Goal: Task Accomplishment & Management: Complete application form

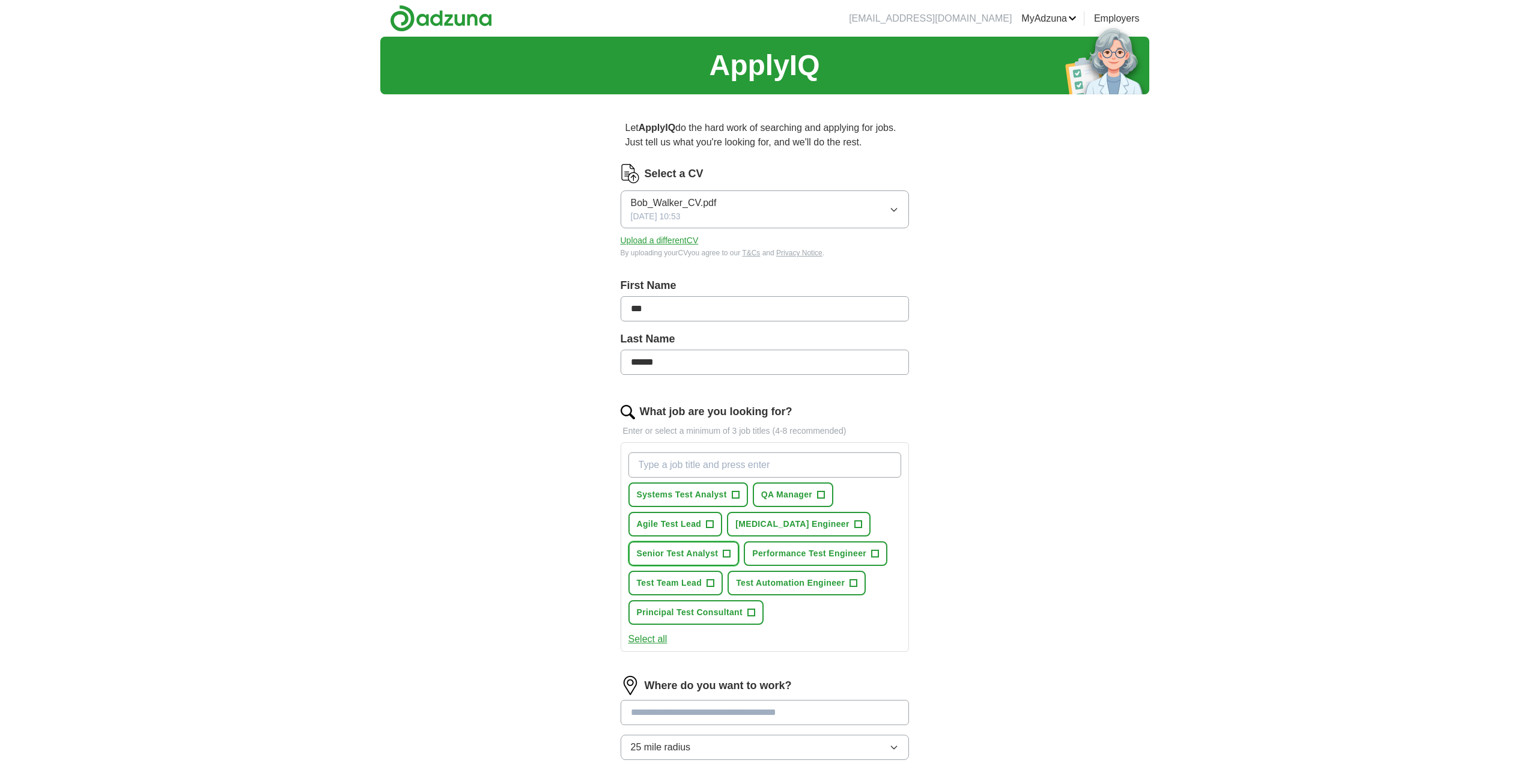
click at [724, 555] on span "+" at bounding box center [728, 553] width 7 height 10
click at [846, 583] on button "Test Automation Engineer +" at bounding box center [796, 582] width 138 height 25
click at [855, 525] on span "+" at bounding box center [858, 524] width 7 height 10
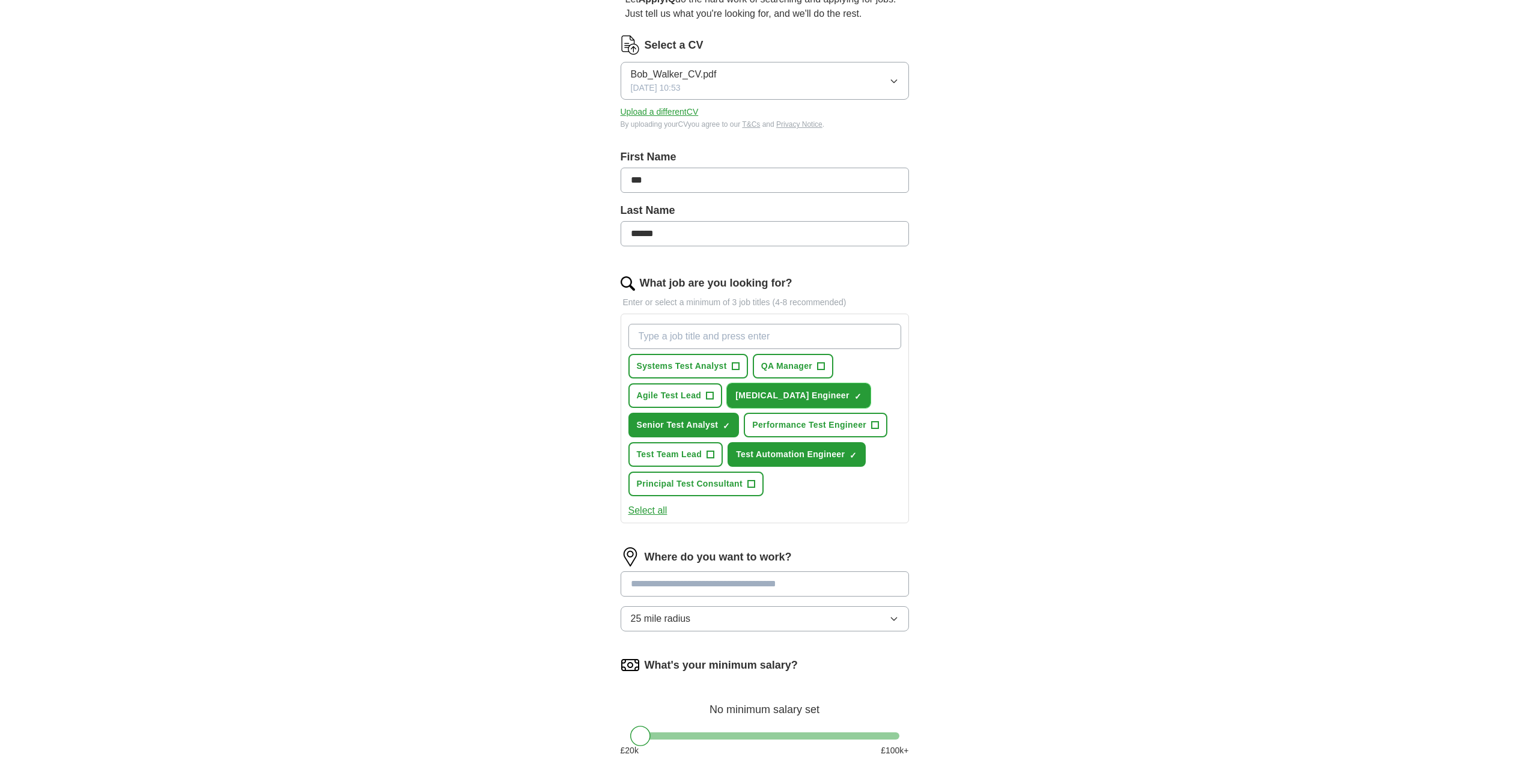
scroll to position [180, 0]
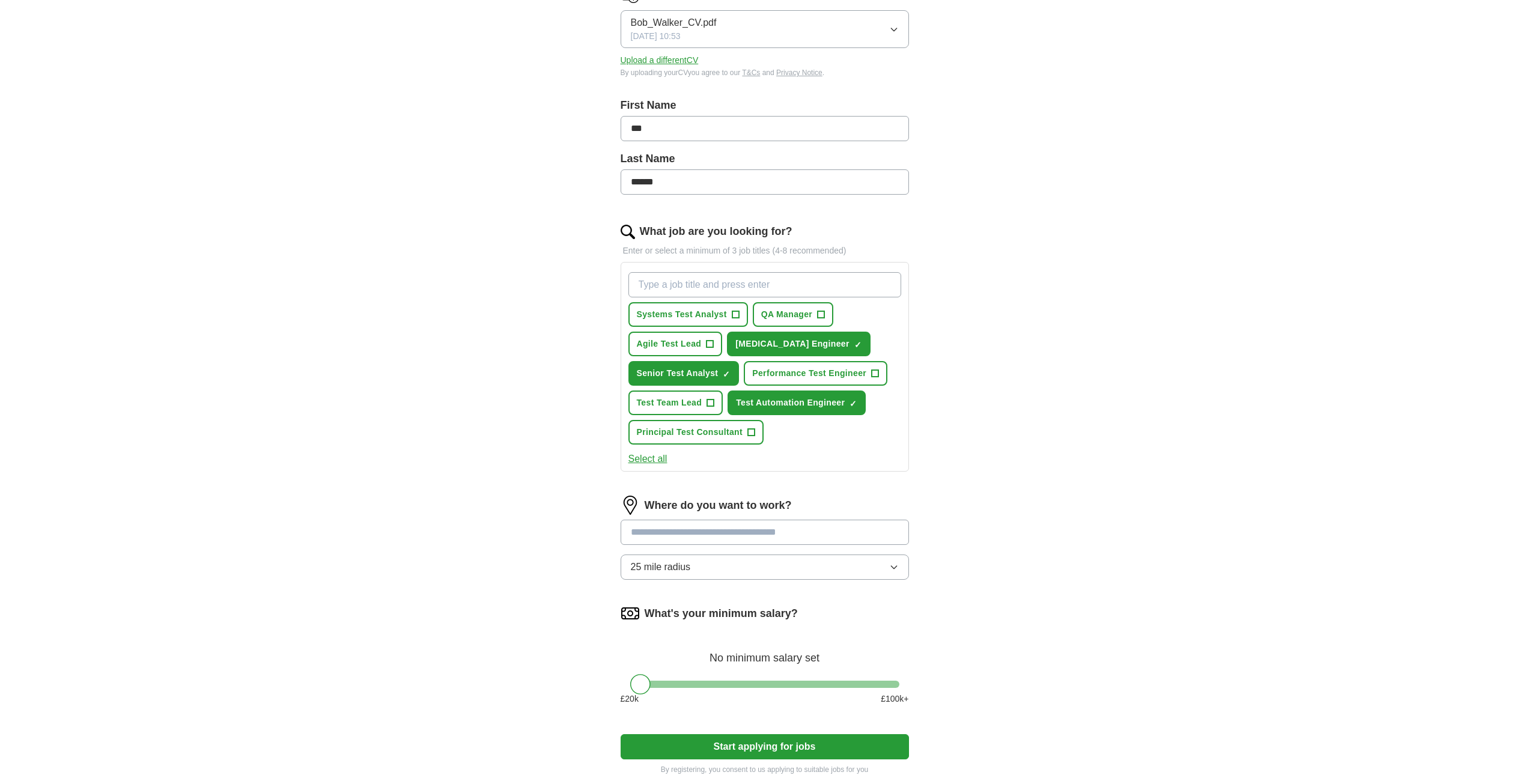
click at [808, 565] on button "25 mile radius" at bounding box center [765, 567] width 288 height 25
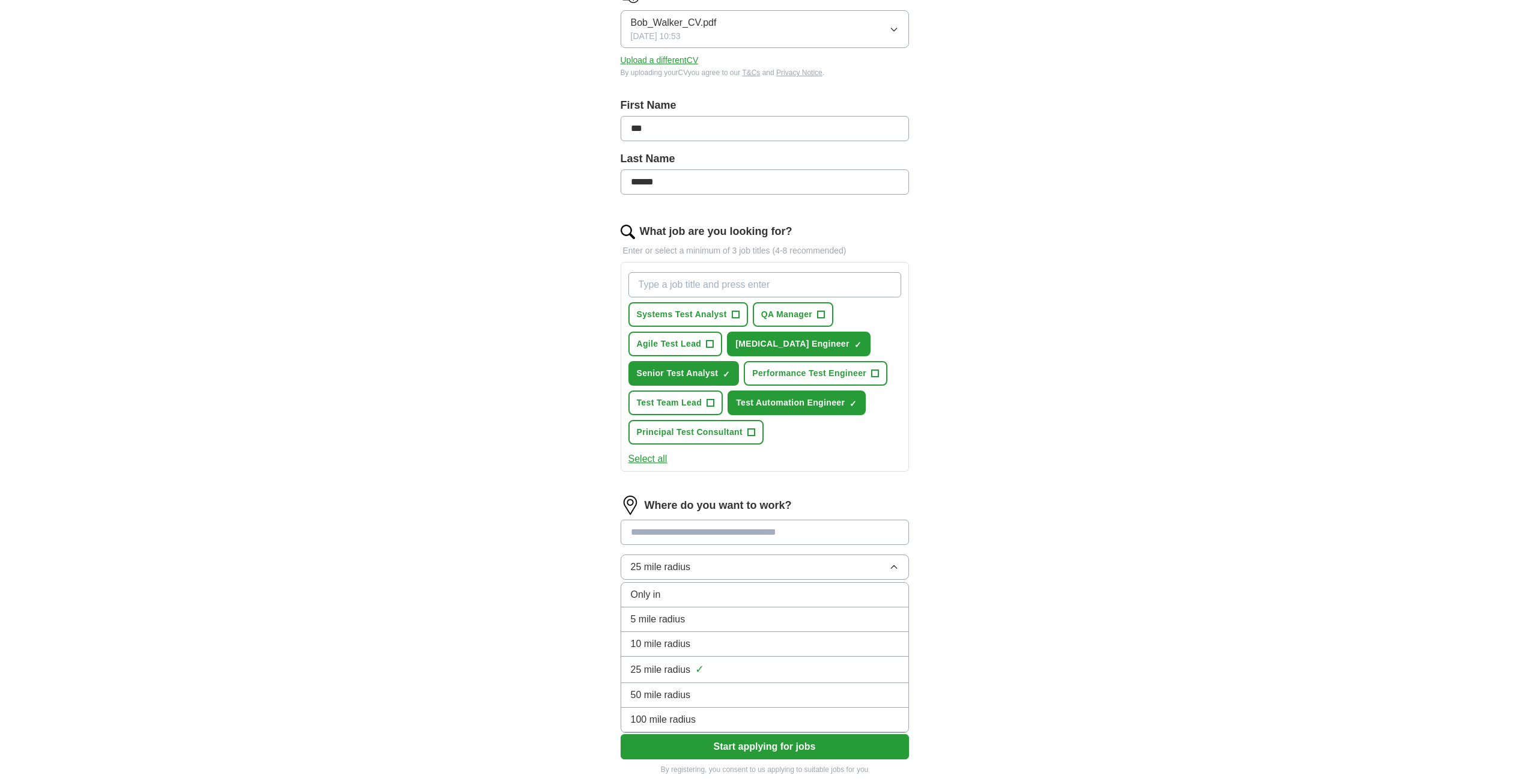
click at [808, 564] on button "25 mile radius" at bounding box center [765, 567] width 288 height 25
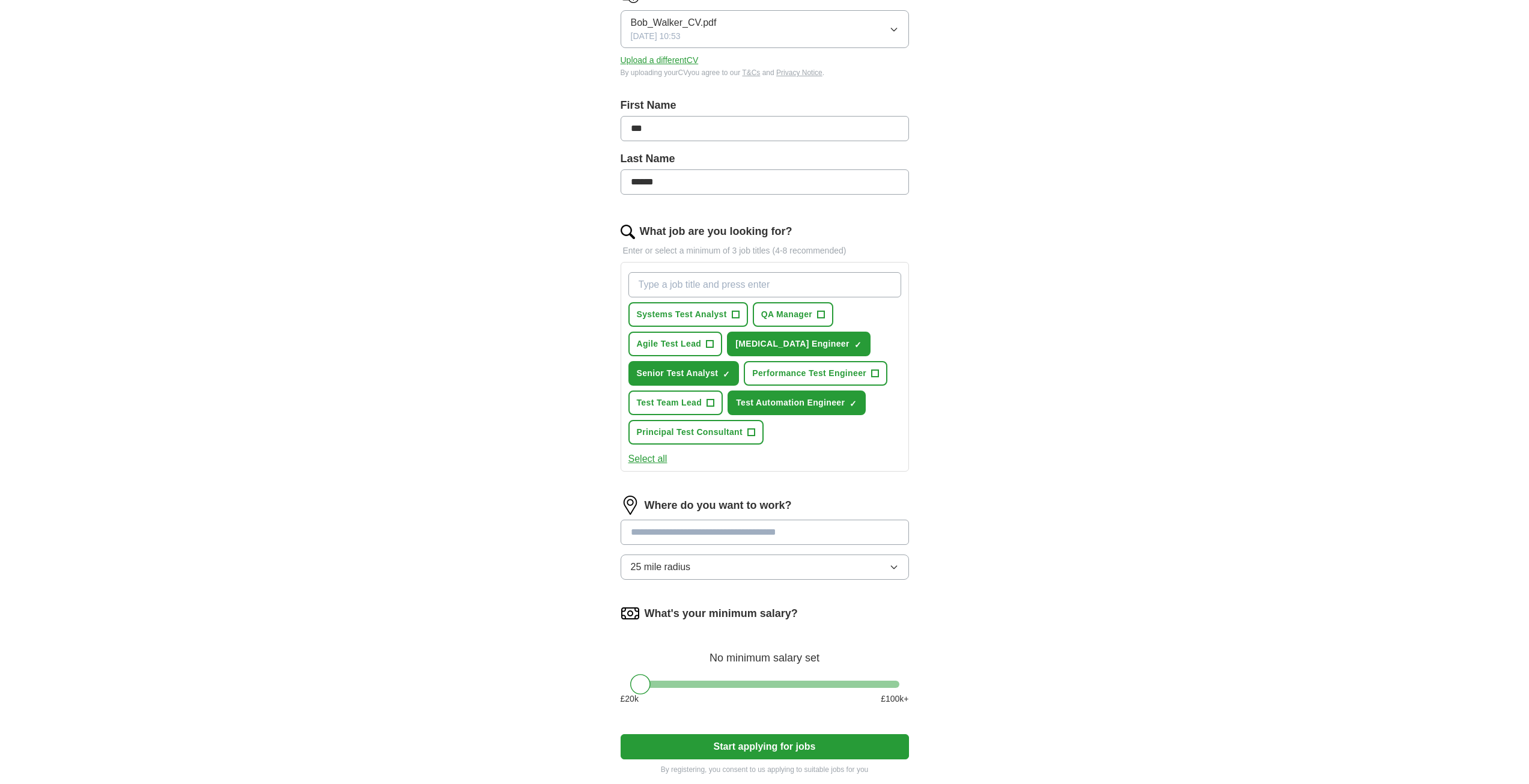
click at [775, 536] on input at bounding box center [765, 532] width 288 height 25
type input "*******"
click at [765, 589] on span "([GEOGRAPHIC_DATA])" at bounding box center [763, 587] width 106 height 10
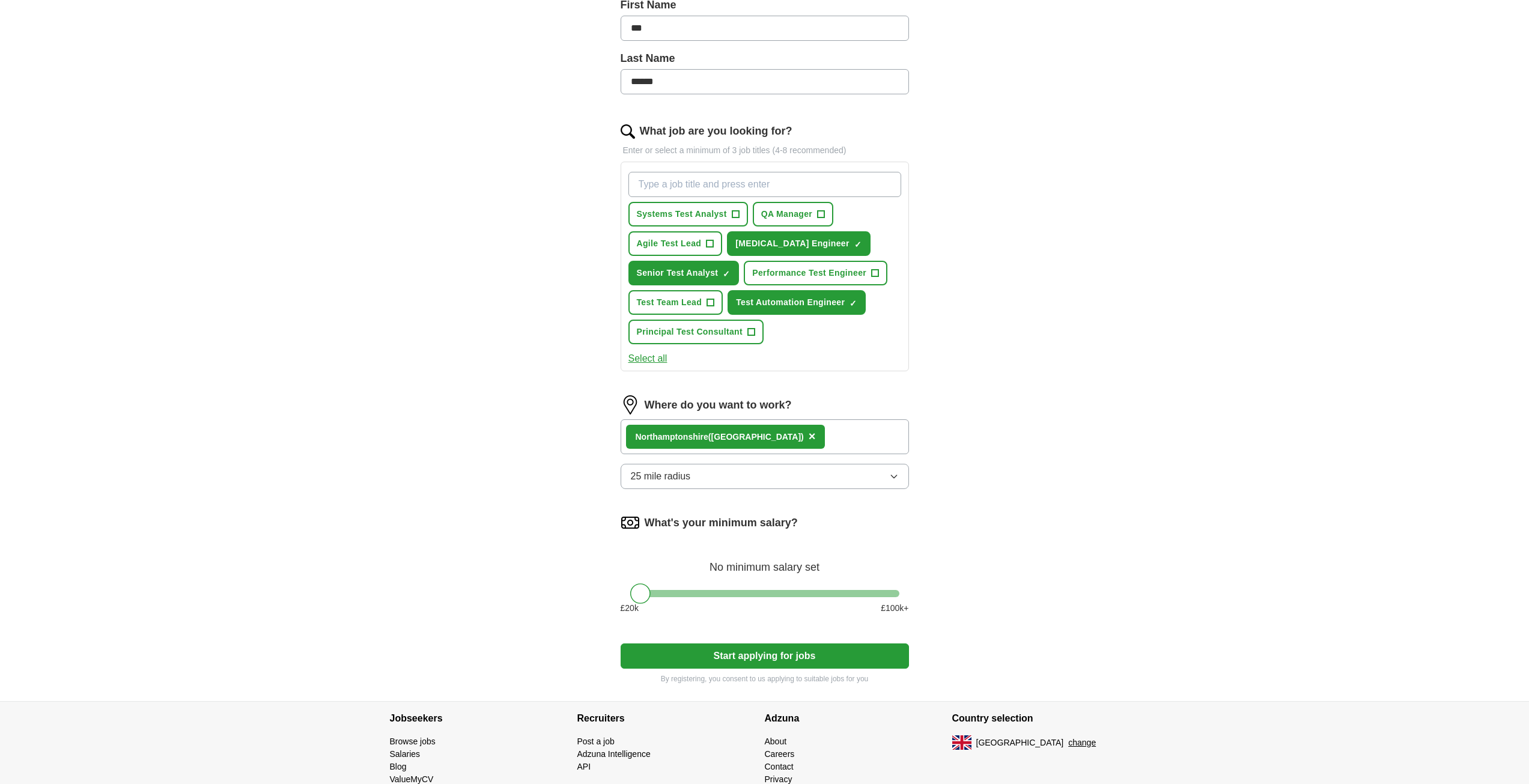
scroll to position [332, 0]
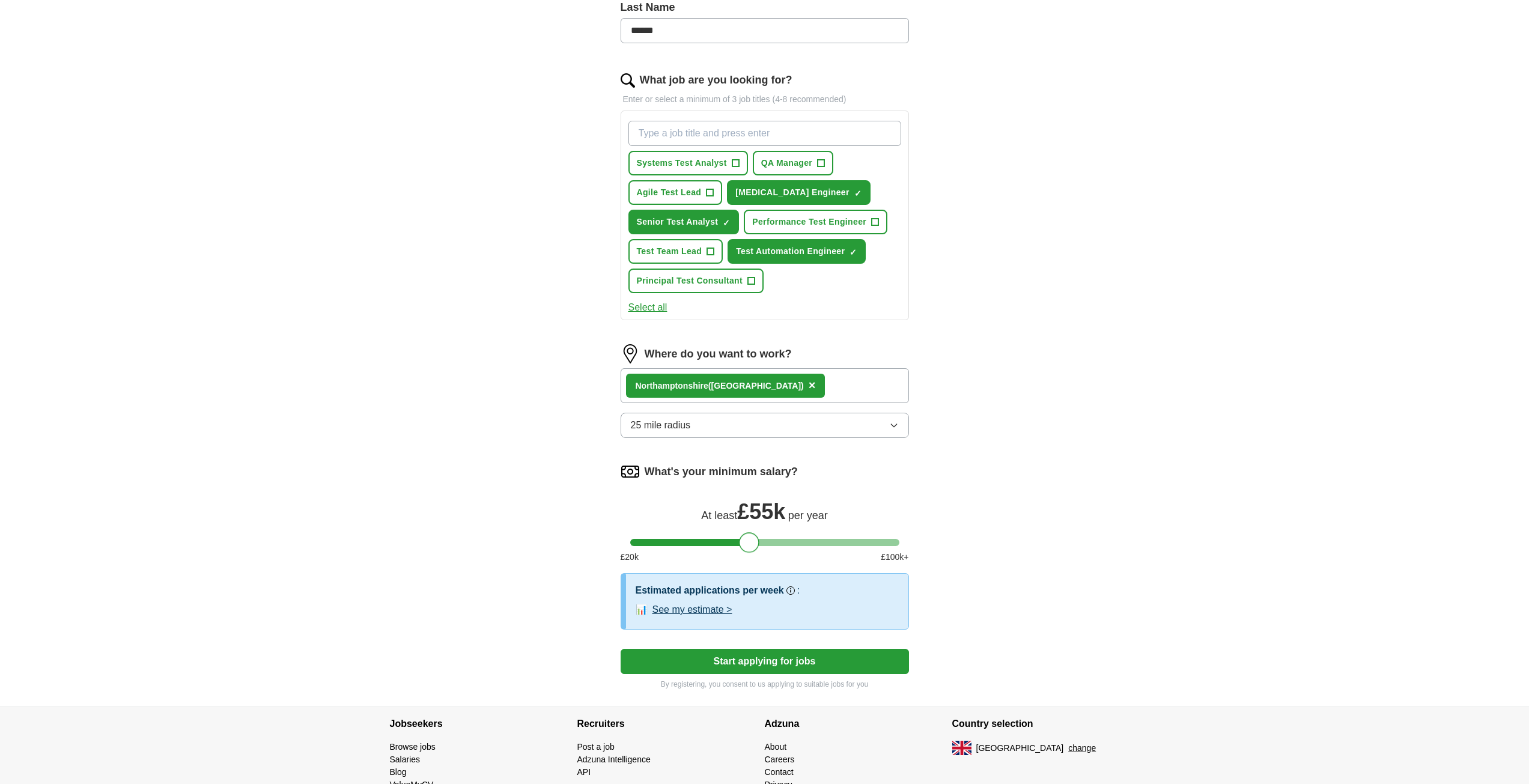
drag, startPoint x: 642, startPoint y: 540, endPoint x: 752, endPoint y: 538, distance: 110.0
click at [752, 538] on div at bounding box center [748, 542] width 20 height 20
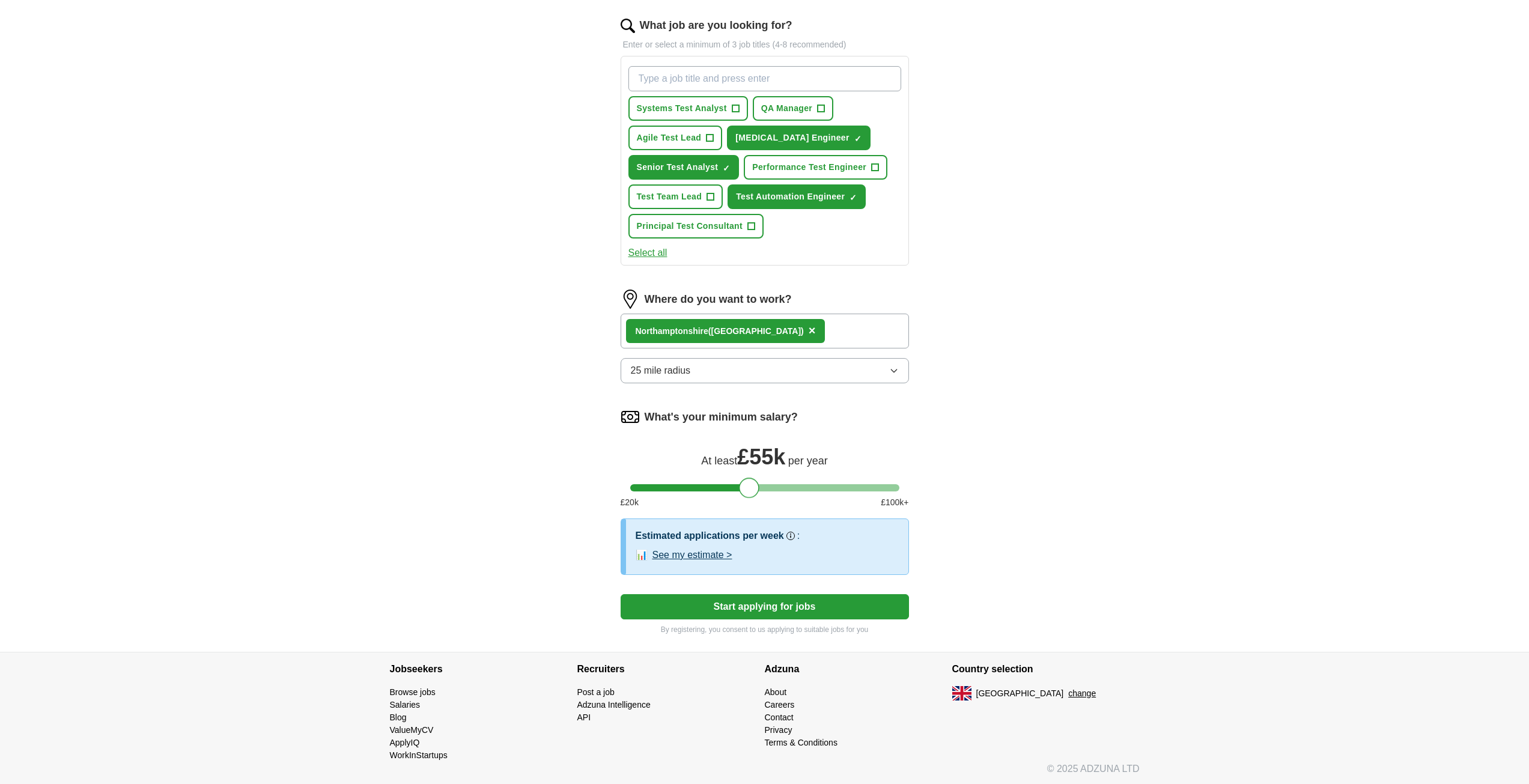
scroll to position [388, 0]
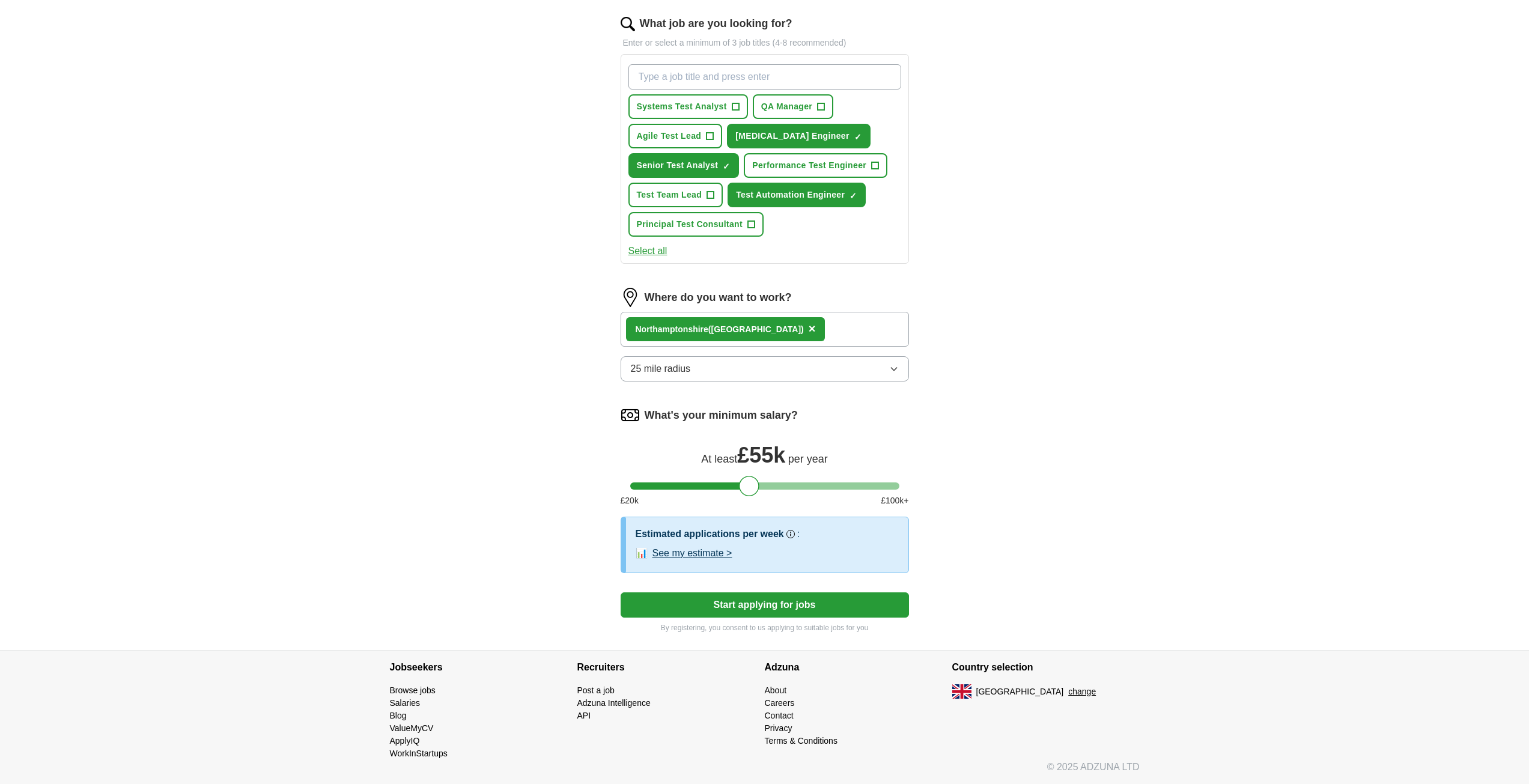
click at [697, 552] on button "See my estimate >" at bounding box center [692, 553] width 80 height 14
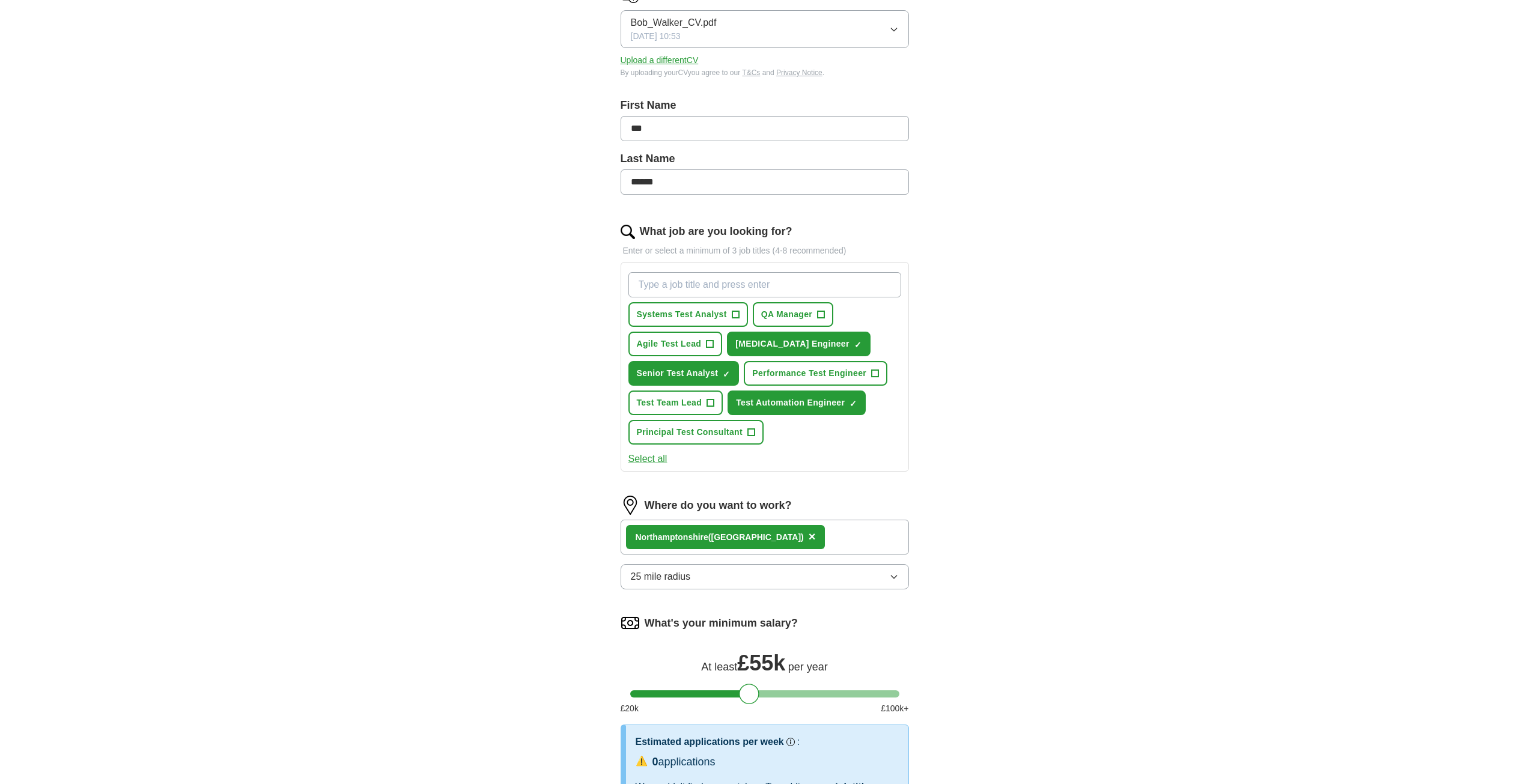
scroll to position [361, 0]
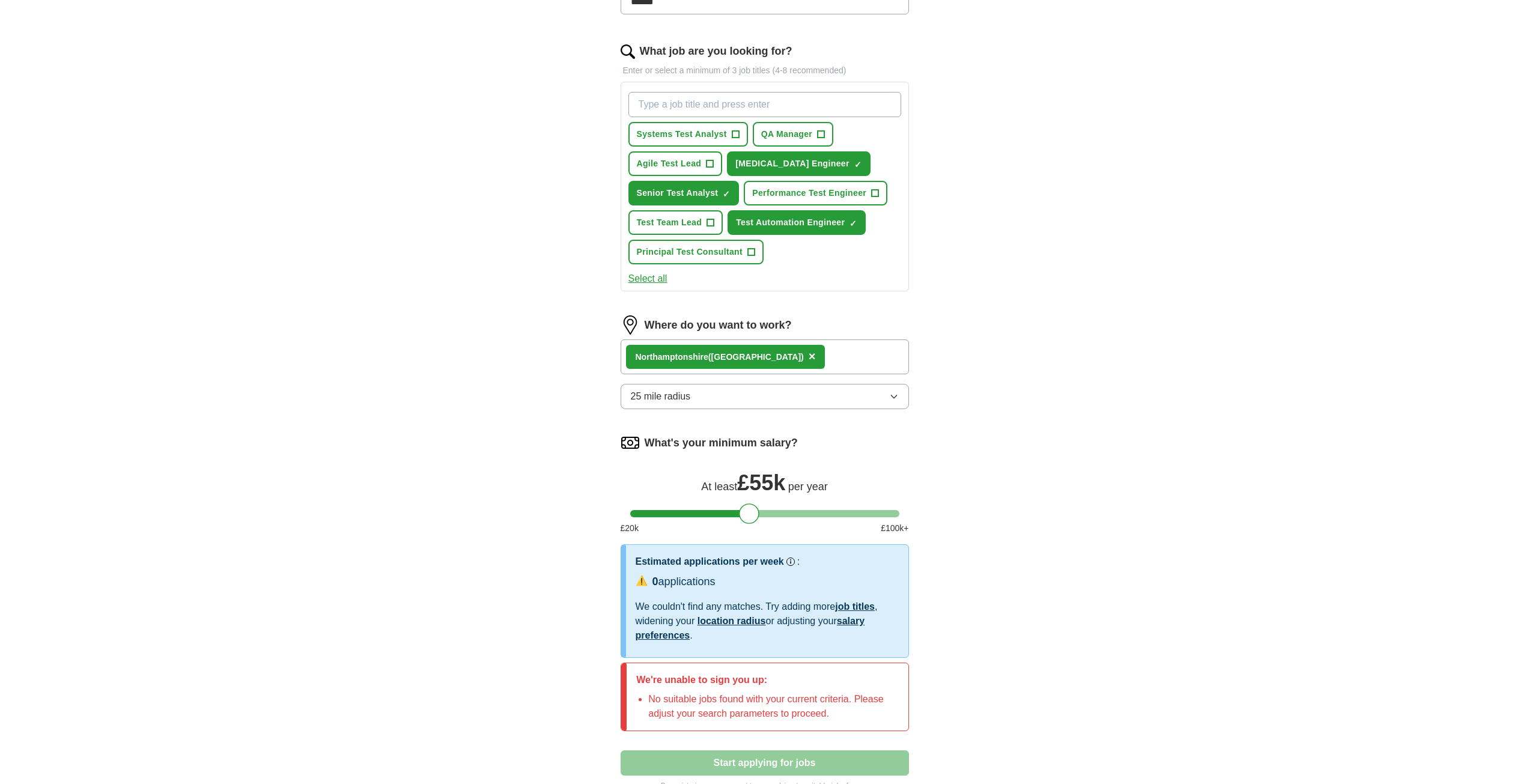
click at [809, 361] on span "×" at bounding box center [813, 356] width 7 height 13
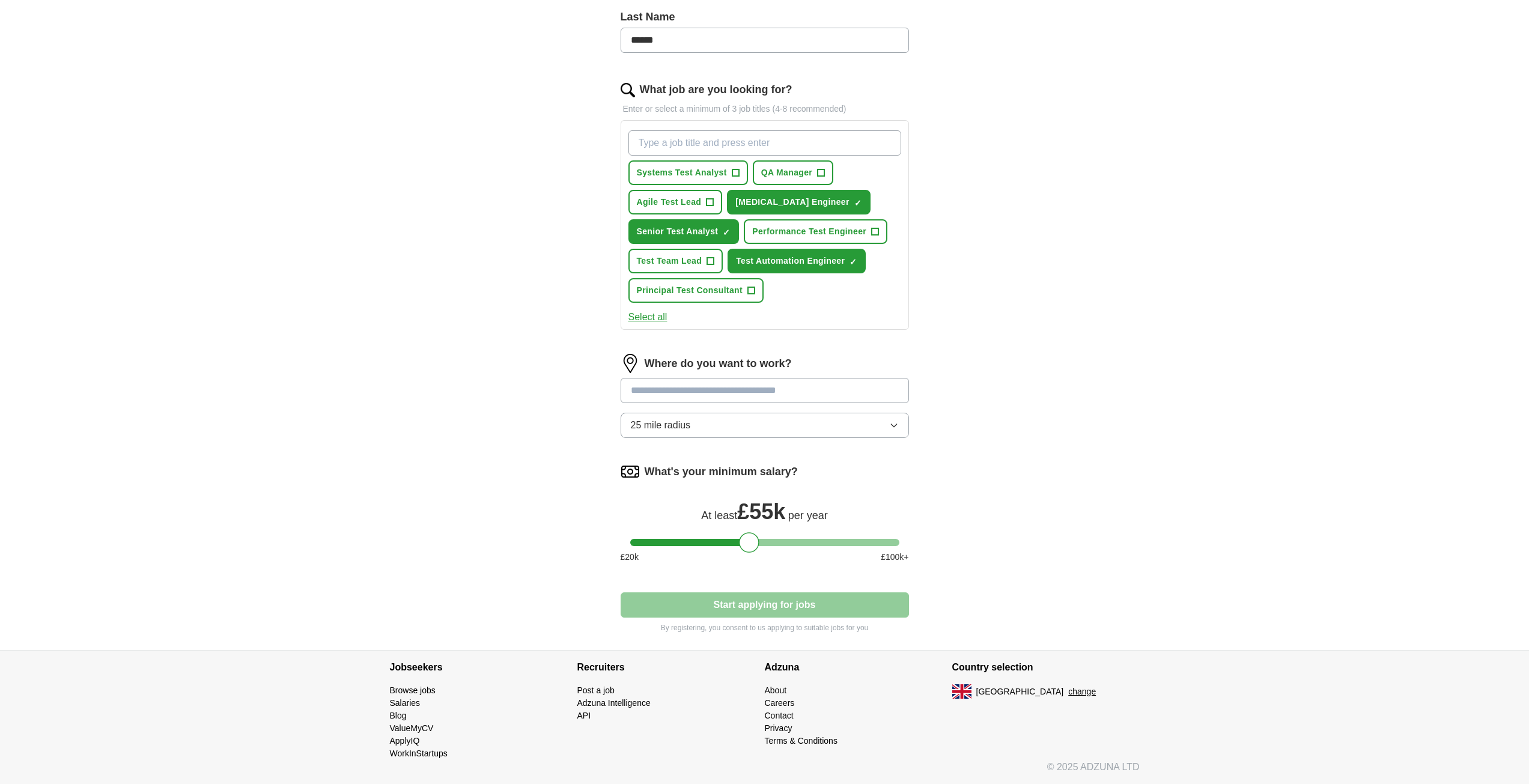
click at [772, 398] on div at bounding box center [765, 391] width 288 height 25
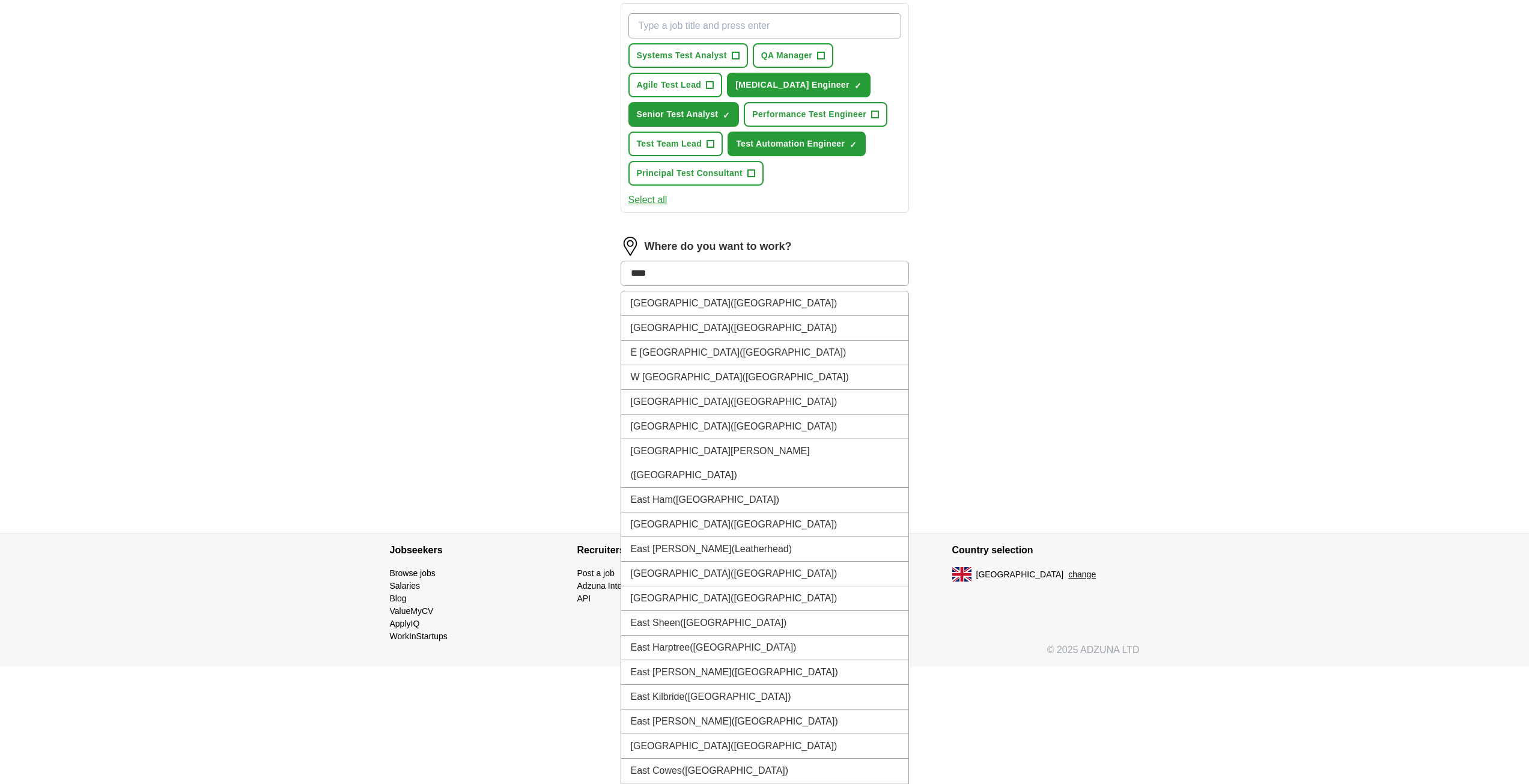
scroll to position [322, 0]
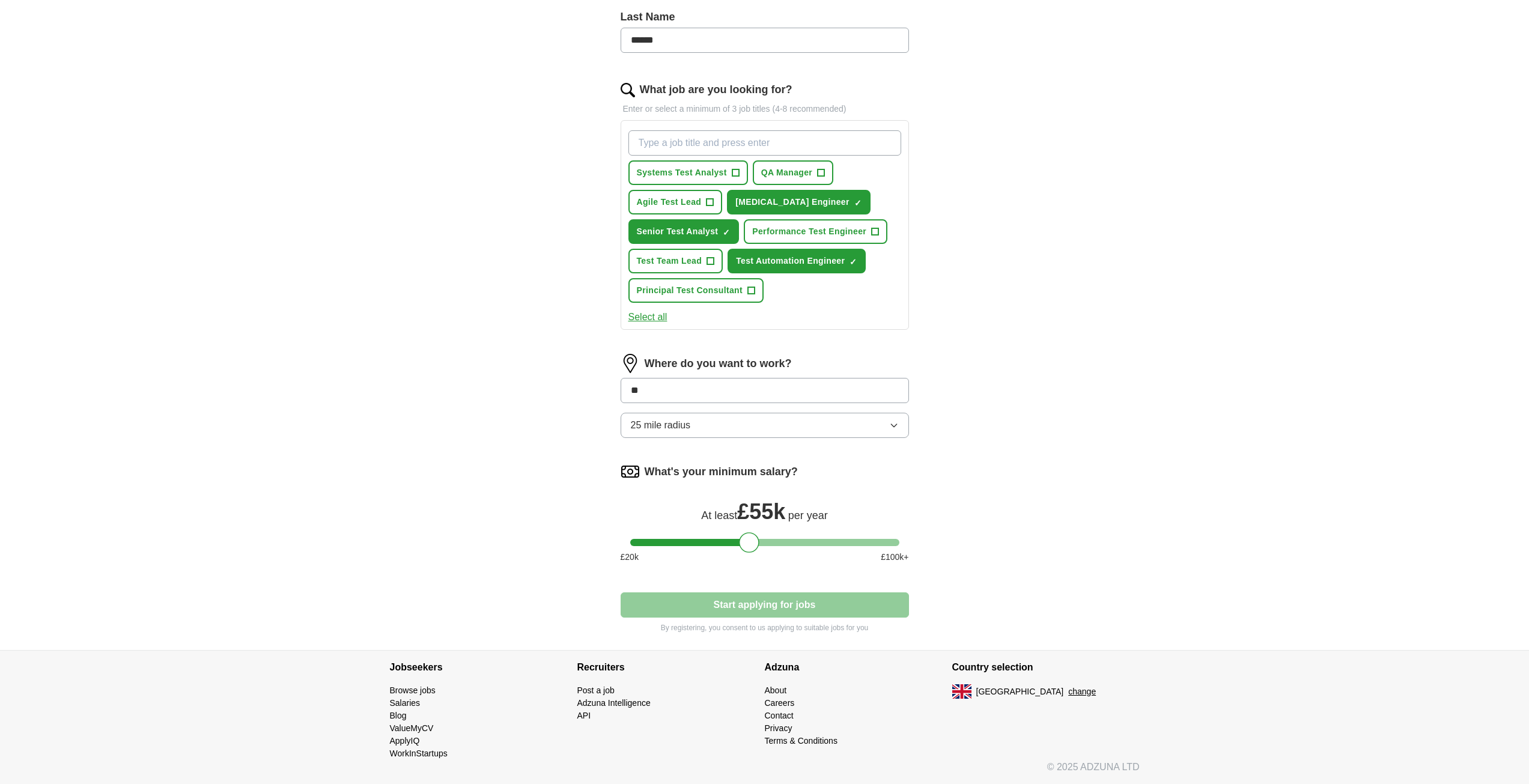
type input "*"
type input "******"
click at [758, 388] on input "******" at bounding box center [765, 391] width 288 height 25
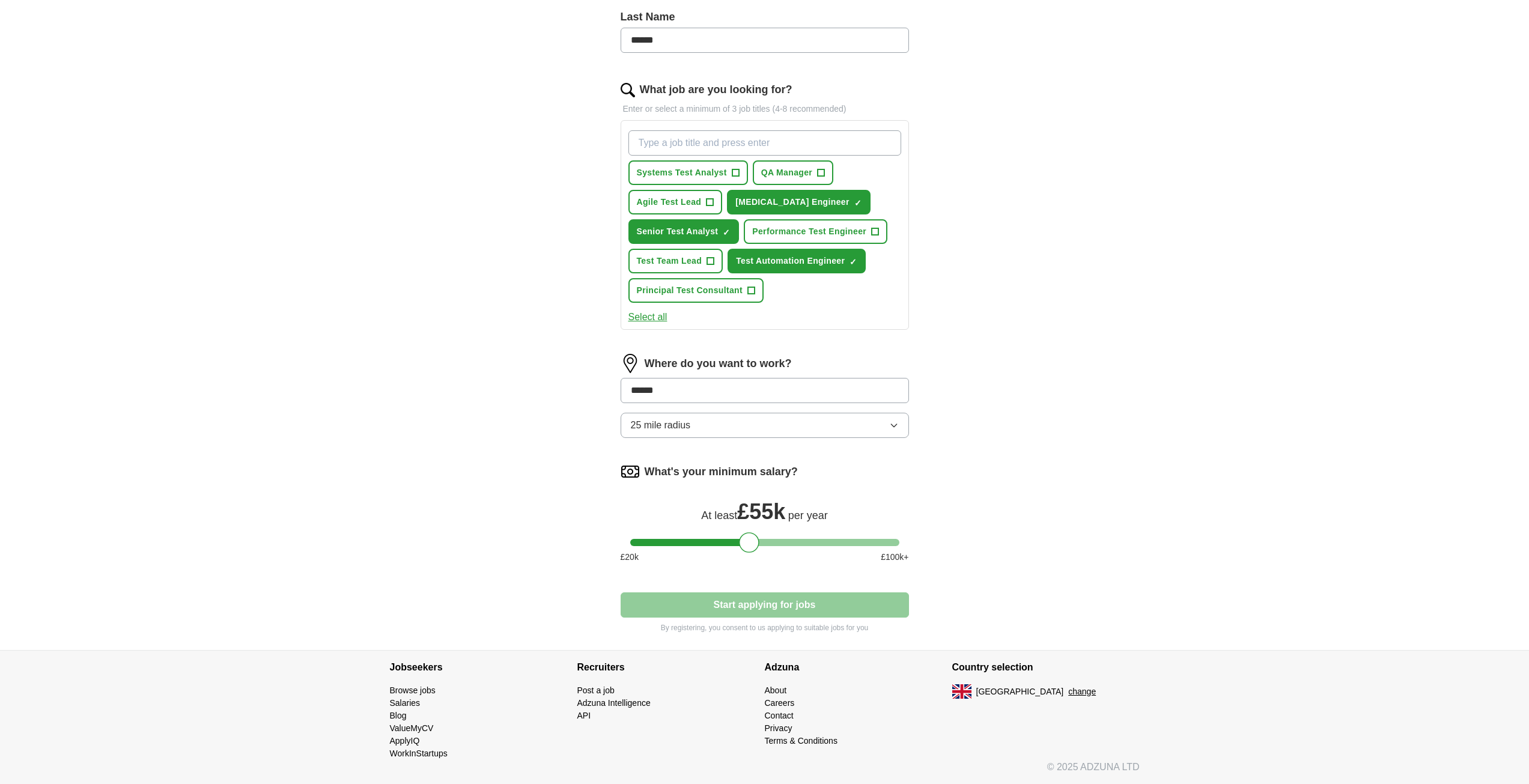
click at [725, 423] on button "25 mile radius" at bounding box center [765, 426] width 288 height 25
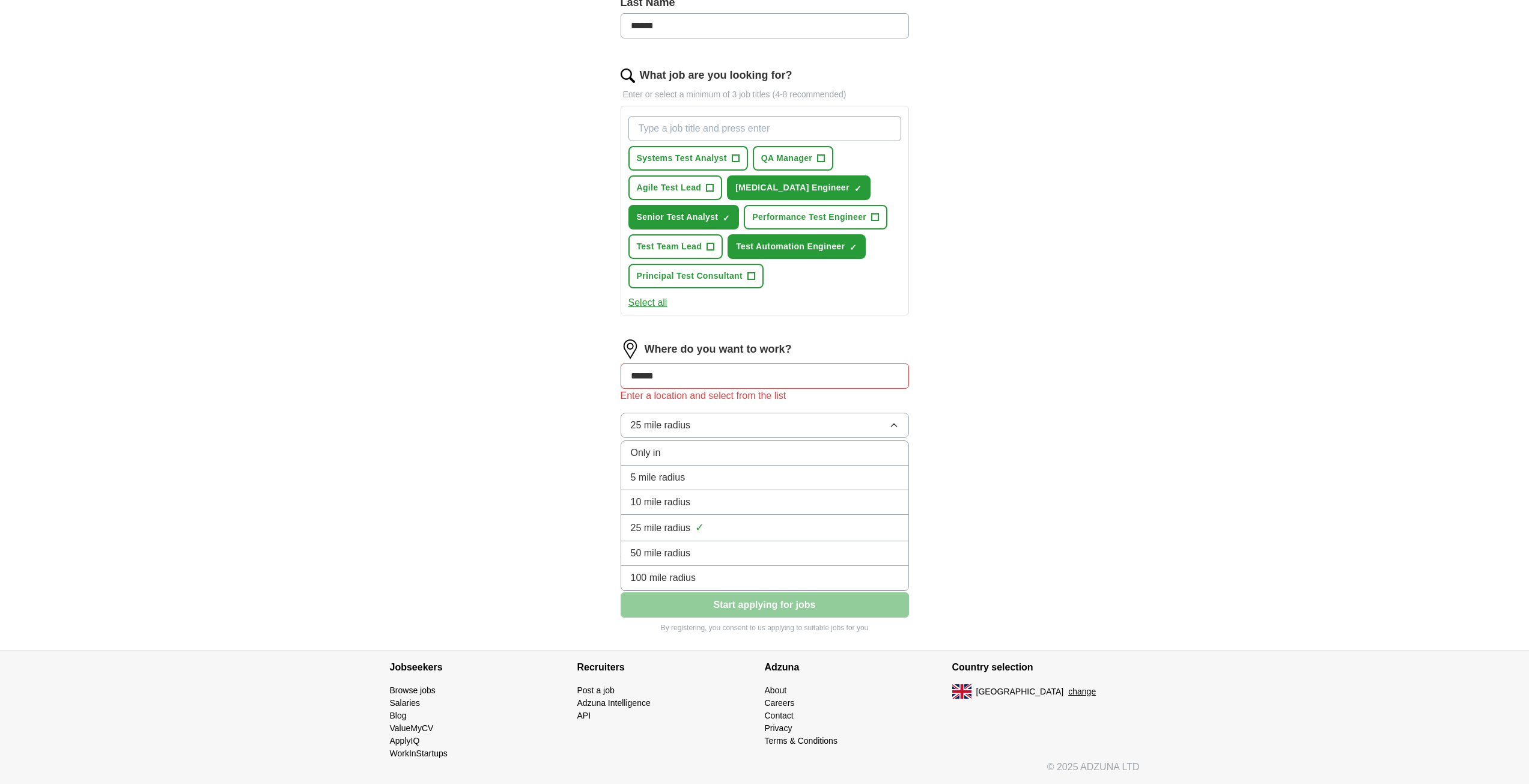
click at [725, 423] on button "25 mile radius" at bounding box center [765, 426] width 288 height 25
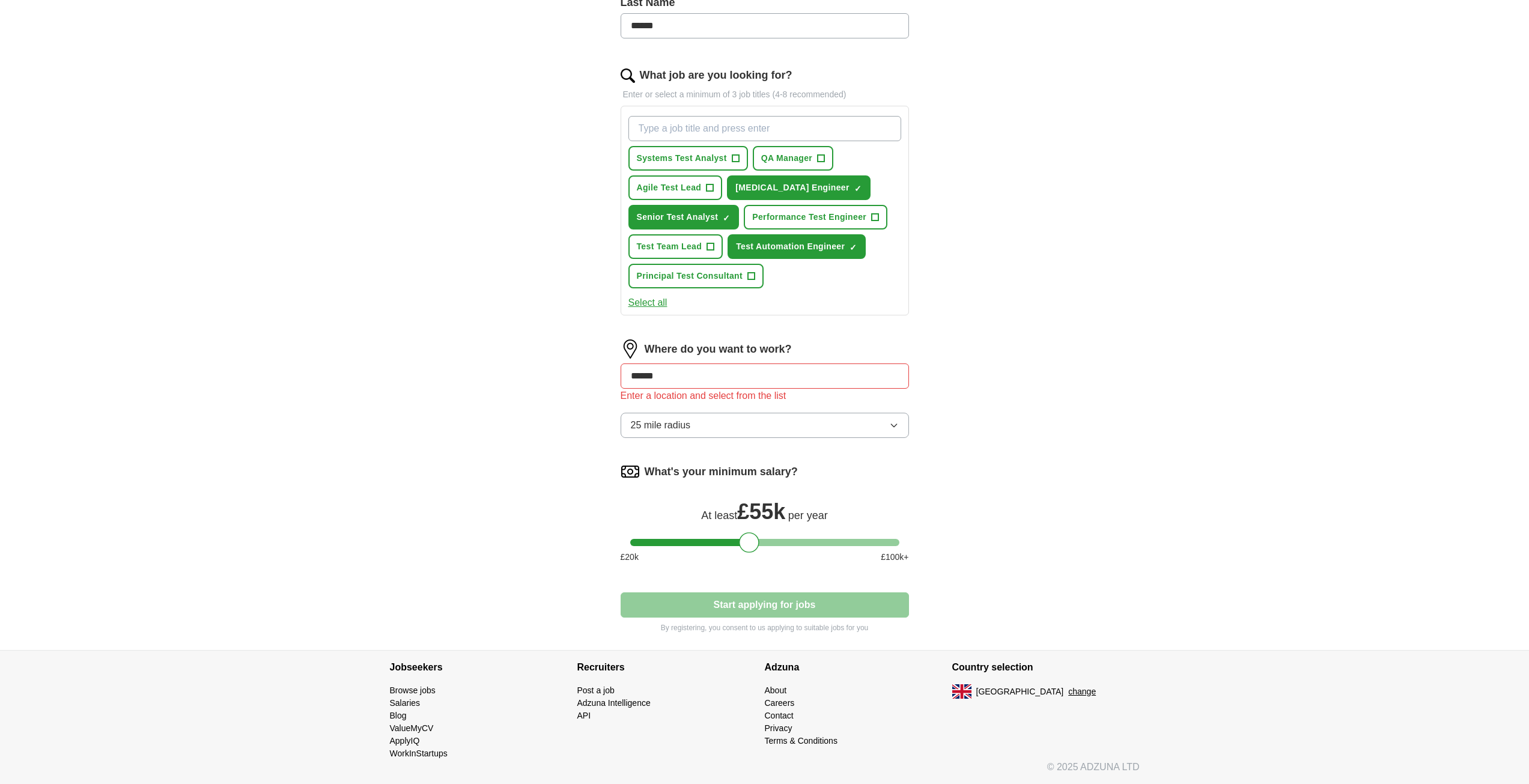
click at [742, 379] on input "******" at bounding box center [765, 376] width 288 height 25
click at [971, 471] on div "ApplyIQ Let ApplyIQ do the hard work of searching and applying for jobs. Just t…" at bounding box center [765, 175] width 769 height 950
